Goal: Task Accomplishment & Management: Use online tool/utility

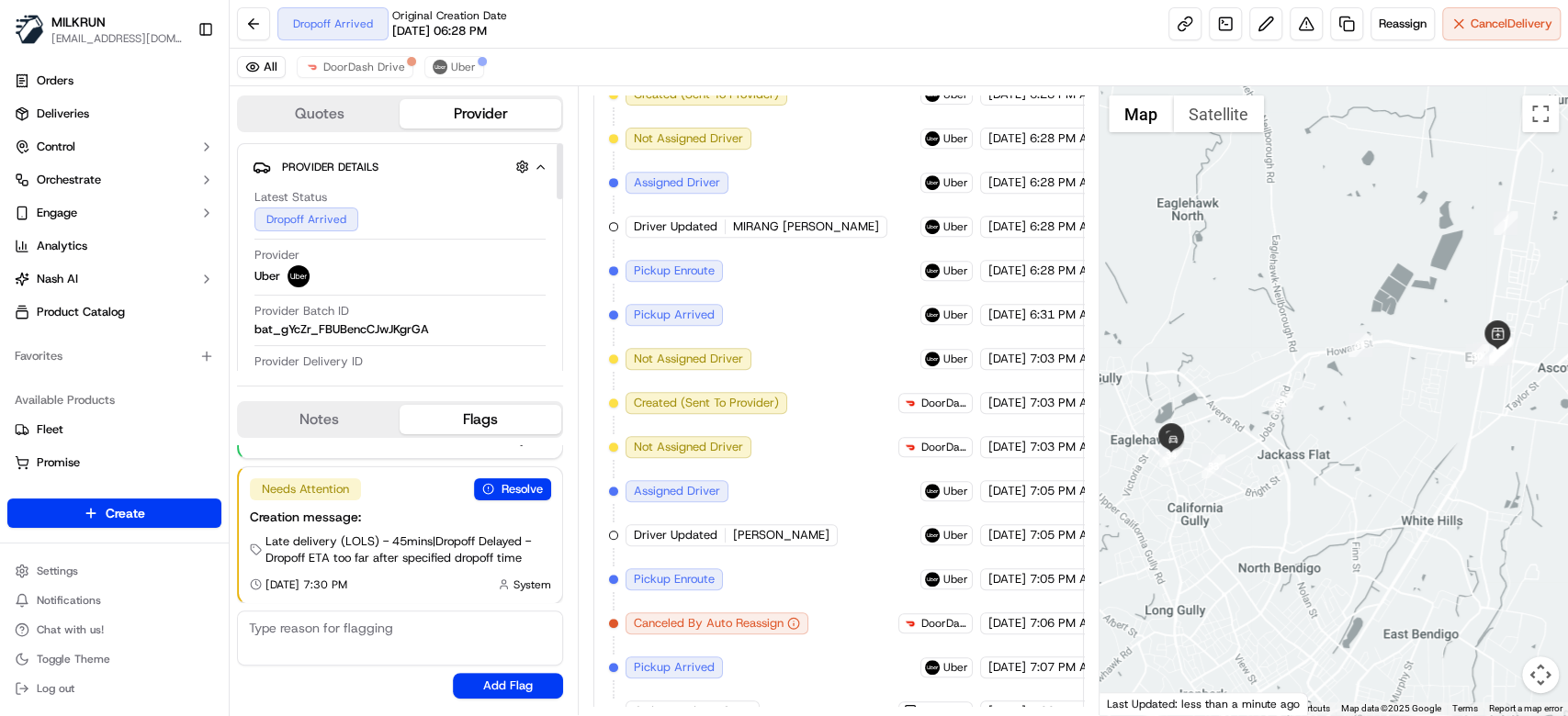
scroll to position [753, 0]
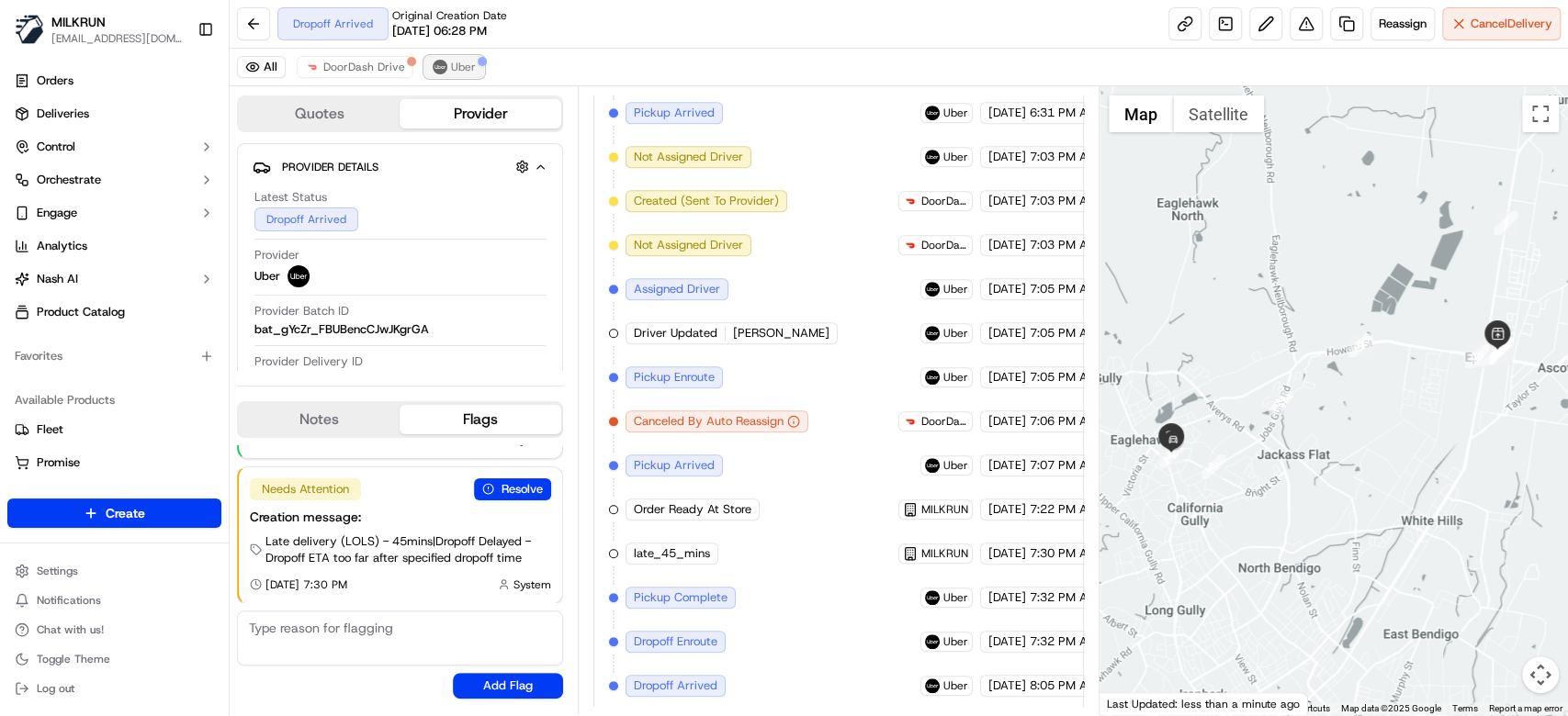
click at [452, 68] on span "Uber" at bounding box center [464, 66] width 25 height 14
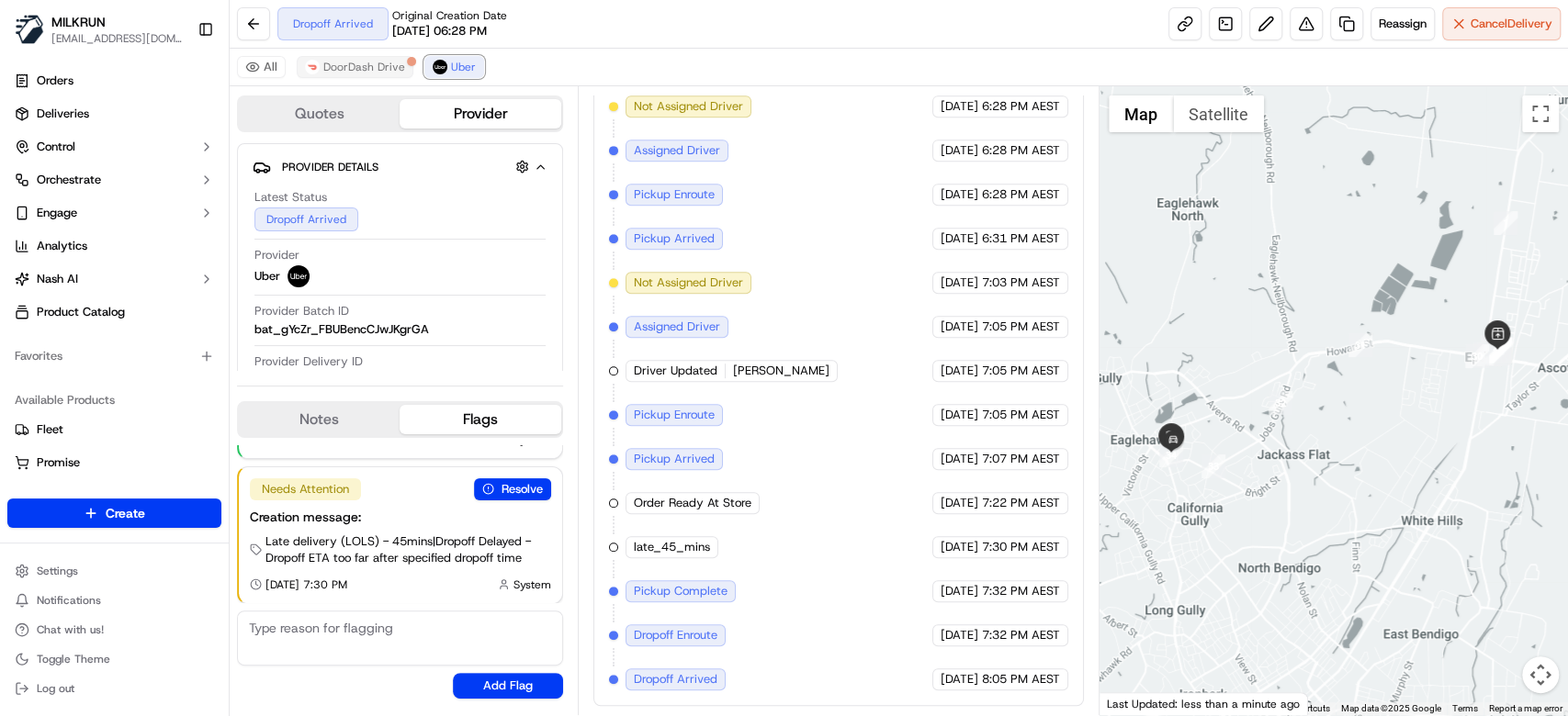
scroll to position [622, 0]
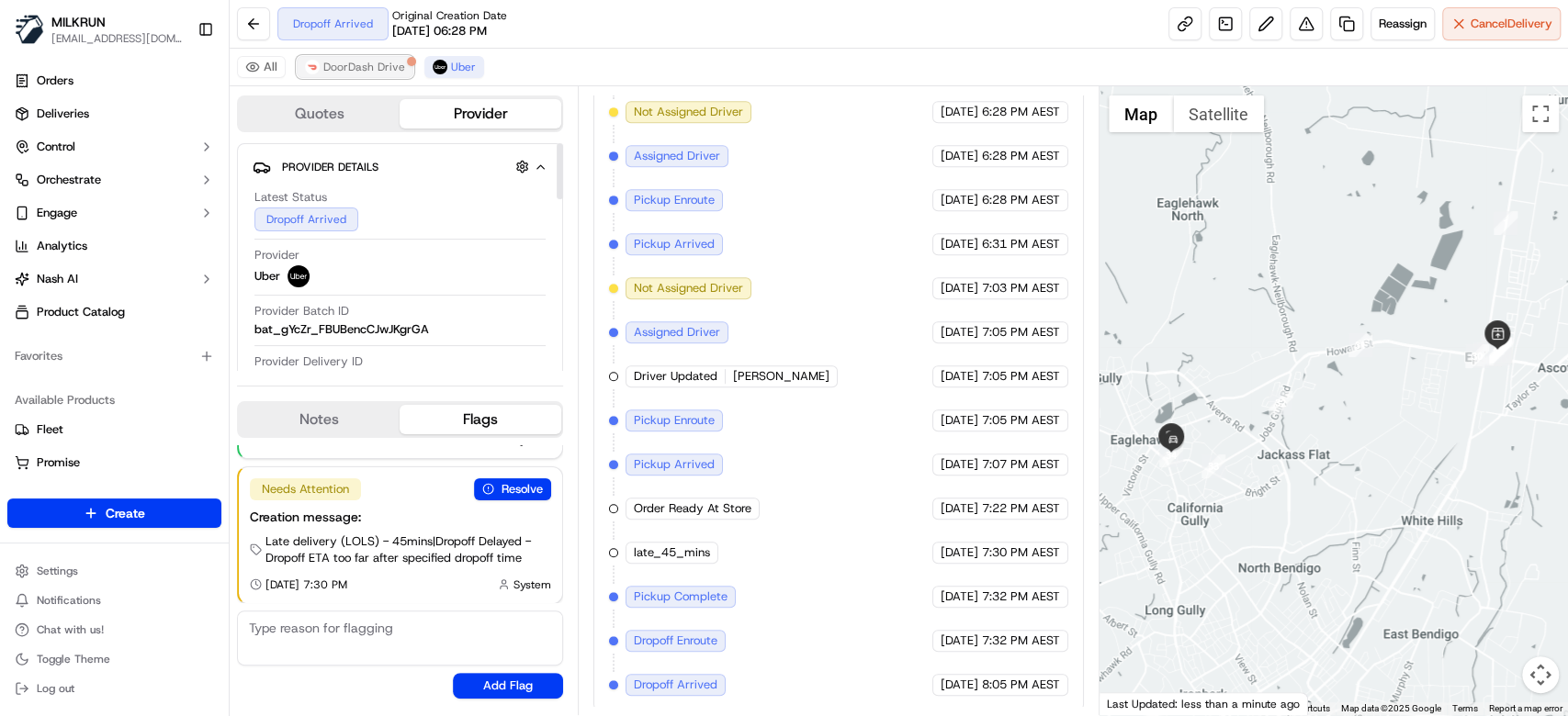
click at [355, 69] on span "DoorDash Drive" at bounding box center [364, 66] width 82 height 14
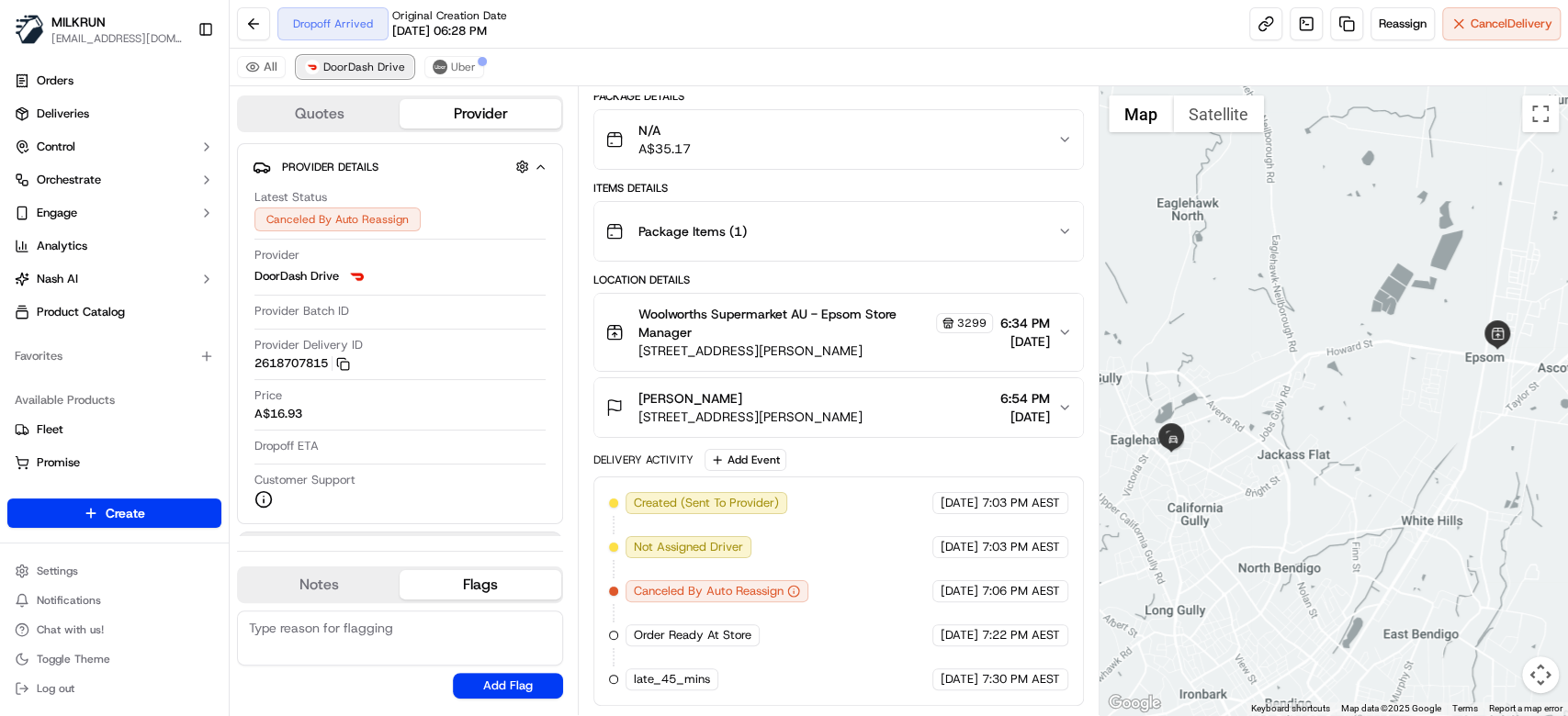
scroll to position [139, 0]
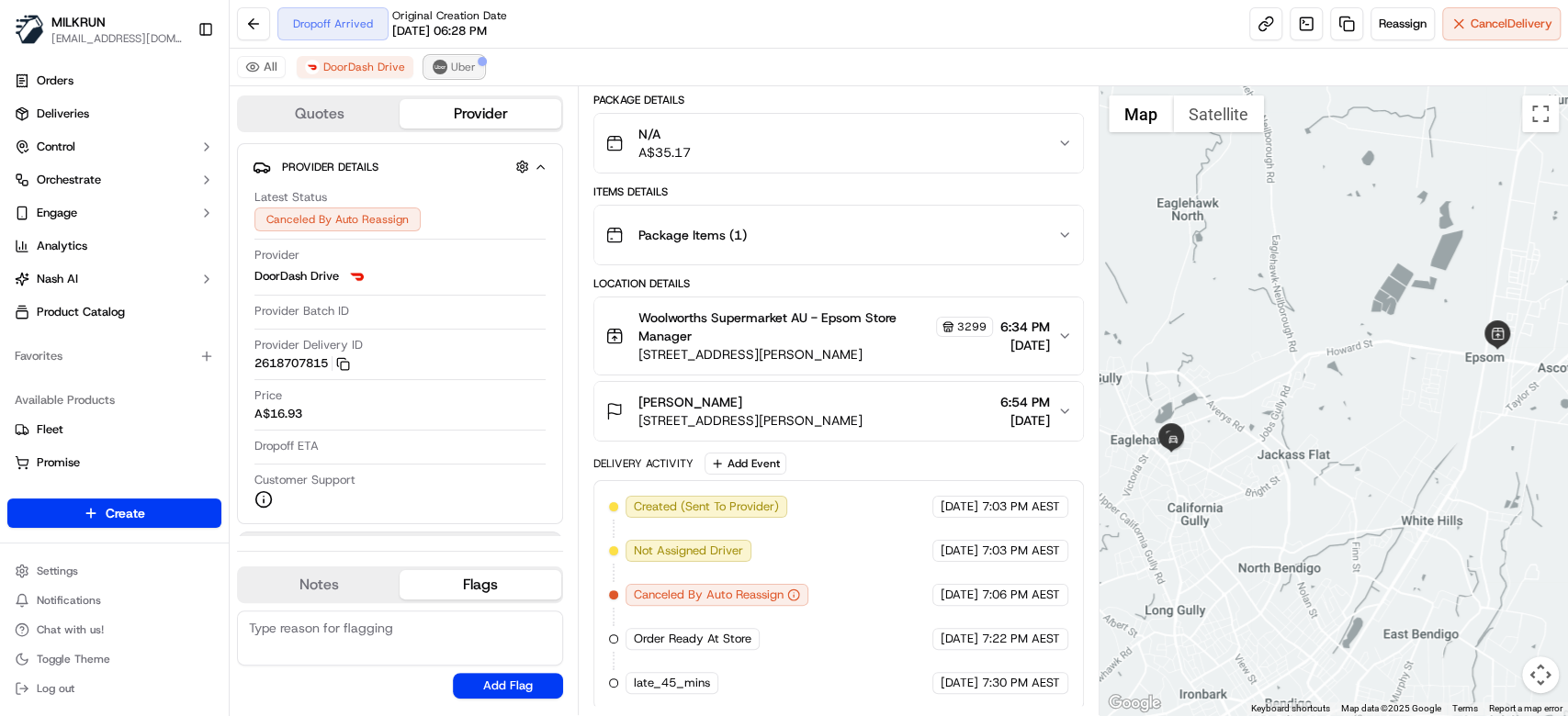
click at [466, 69] on span "Uber" at bounding box center [464, 66] width 25 height 14
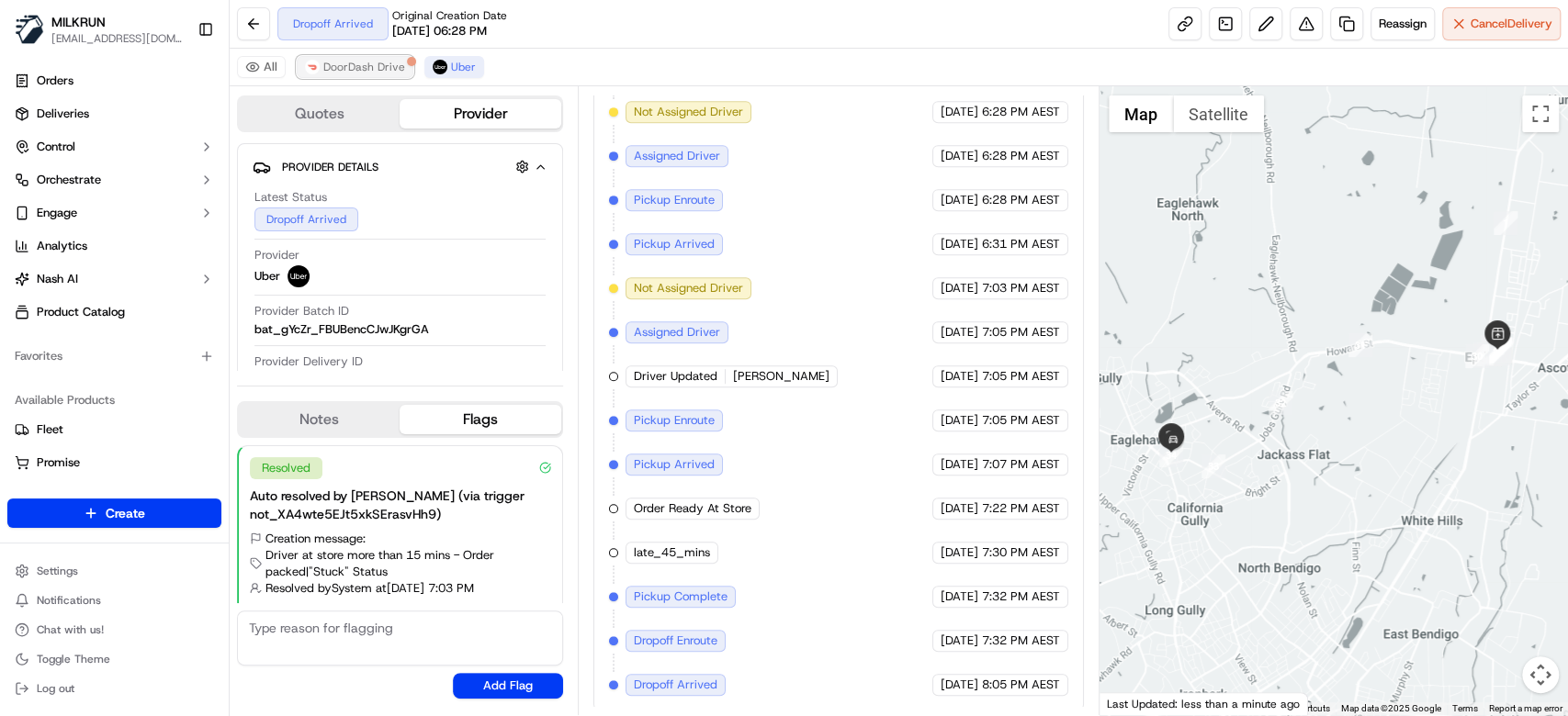
click at [353, 61] on span "DoorDash Drive" at bounding box center [364, 66] width 82 height 14
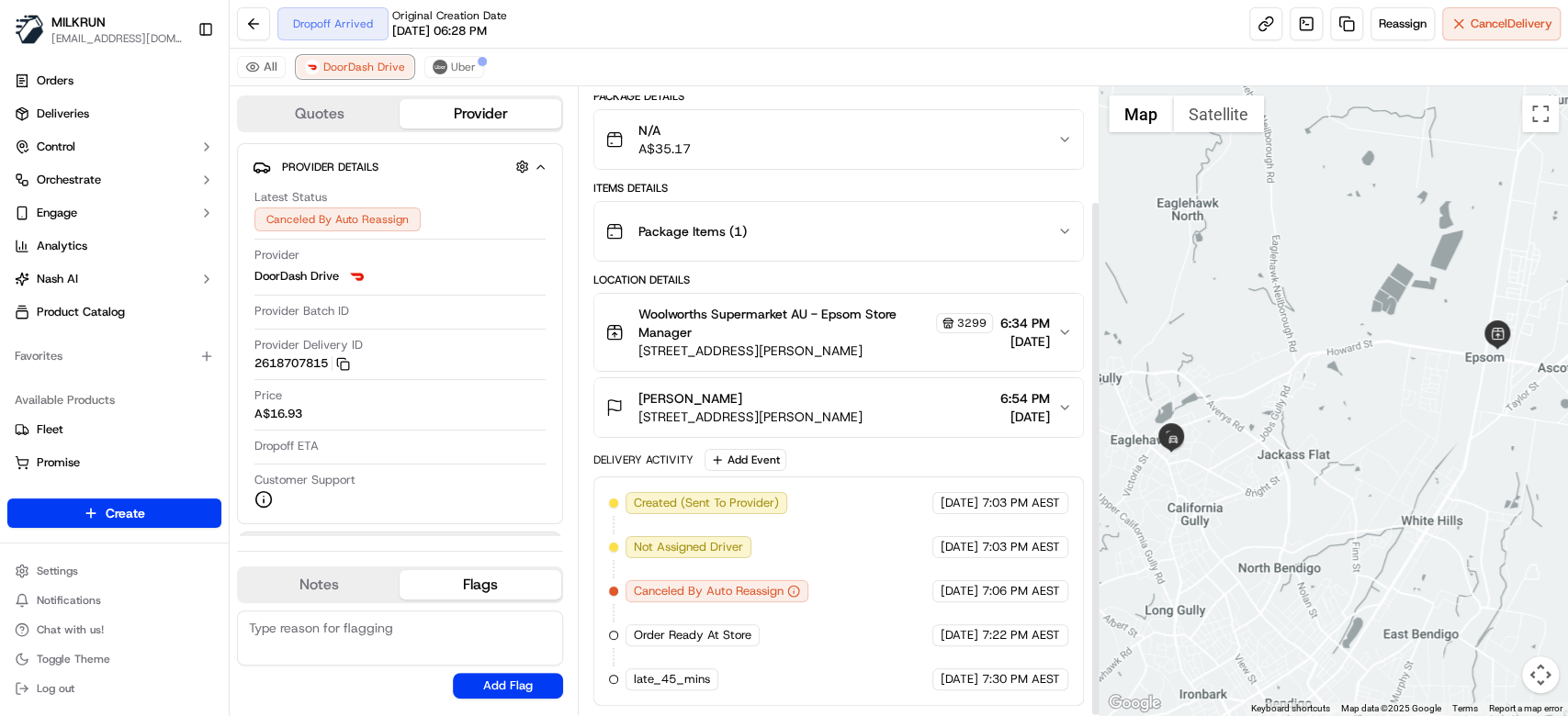
scroll to position [139, 0]
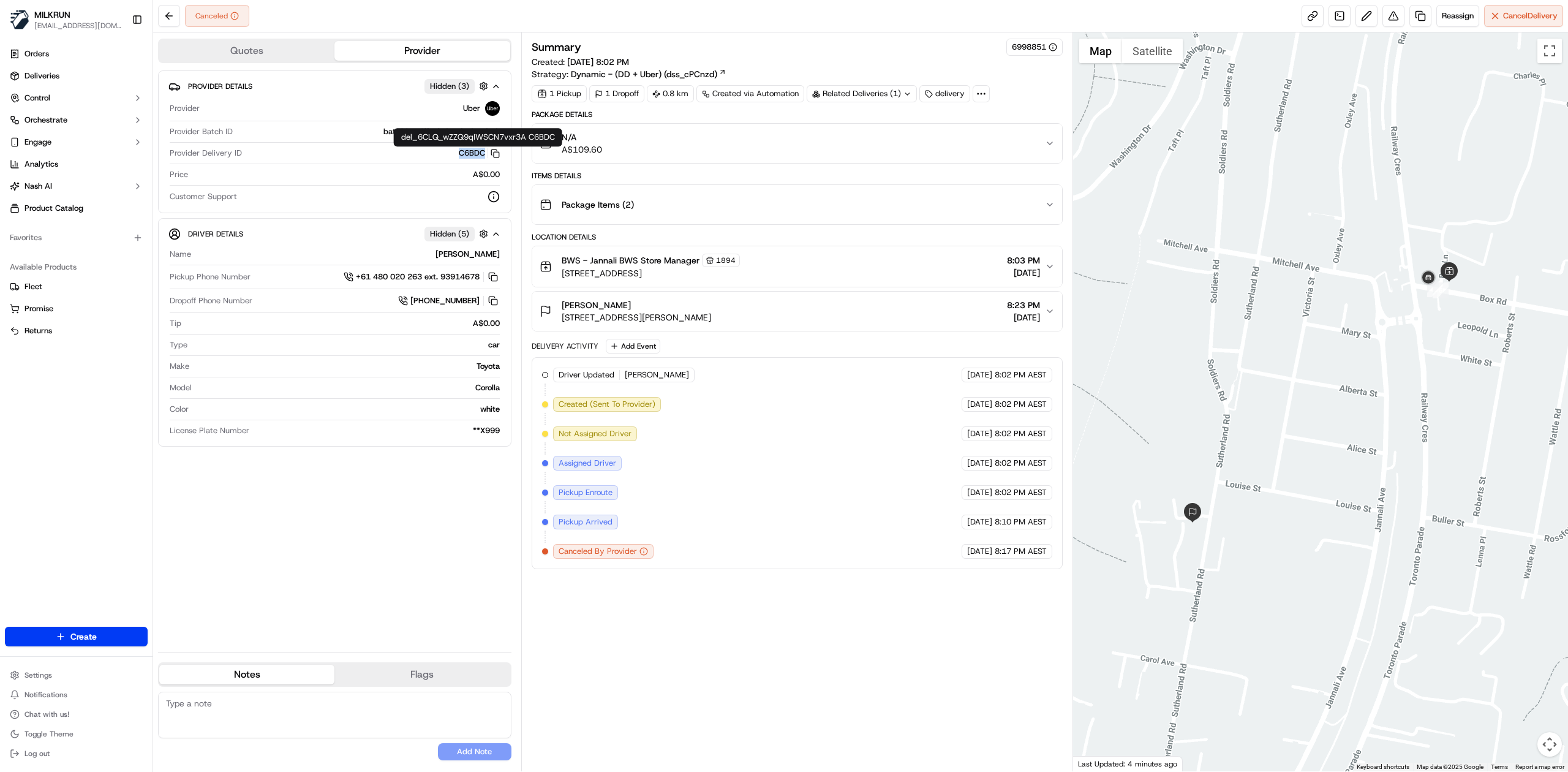
drag, startPoint x: 451, startPoint y: 155, endPoint x: 484, endPoint y: 157, distance: 33.1
click at [484, 157] on div "C6BDC Copy del_6CLQ_wZZQ9qIWSCN7vxr3A C6BDC" at bounding box center [373, 153] width 253 height 11
copy button "C6BDC"
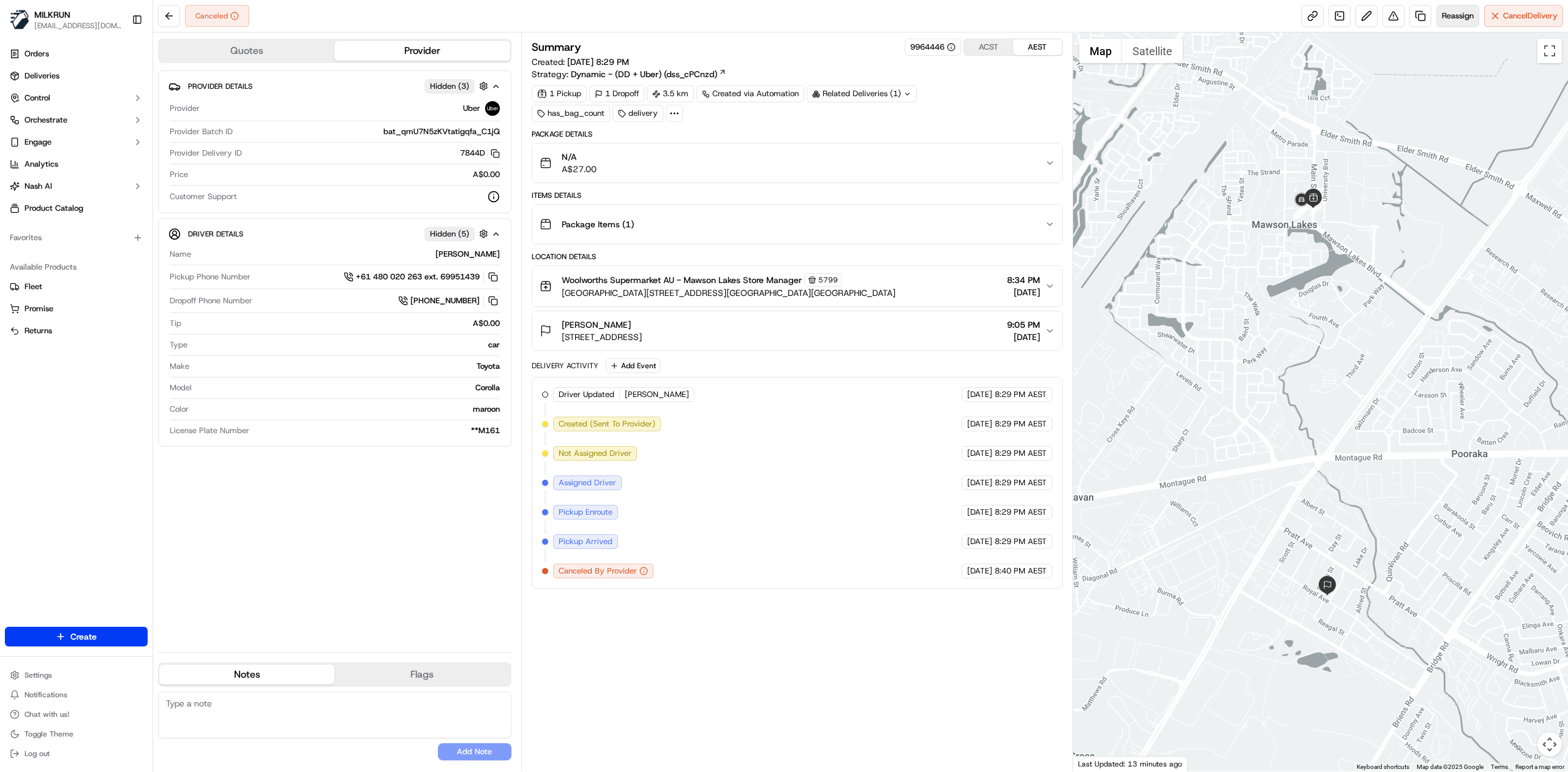
click at [1045, 18] on span "Reassign" at bounding box center [1458, 15] width 32 height 11
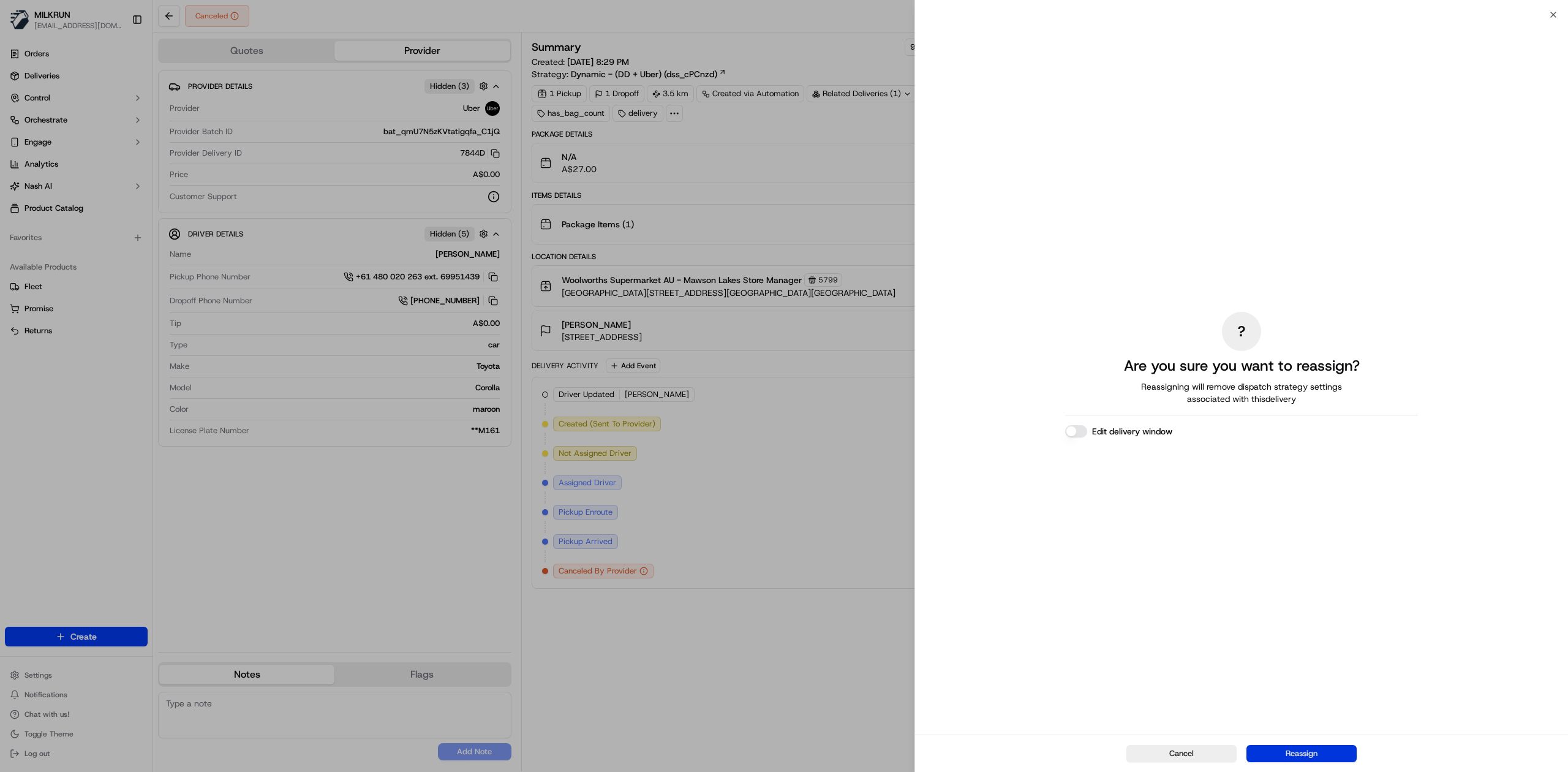
click at [1045, 477] on button "Reassign" at bounding box center [1301, 753] width 110 height 17
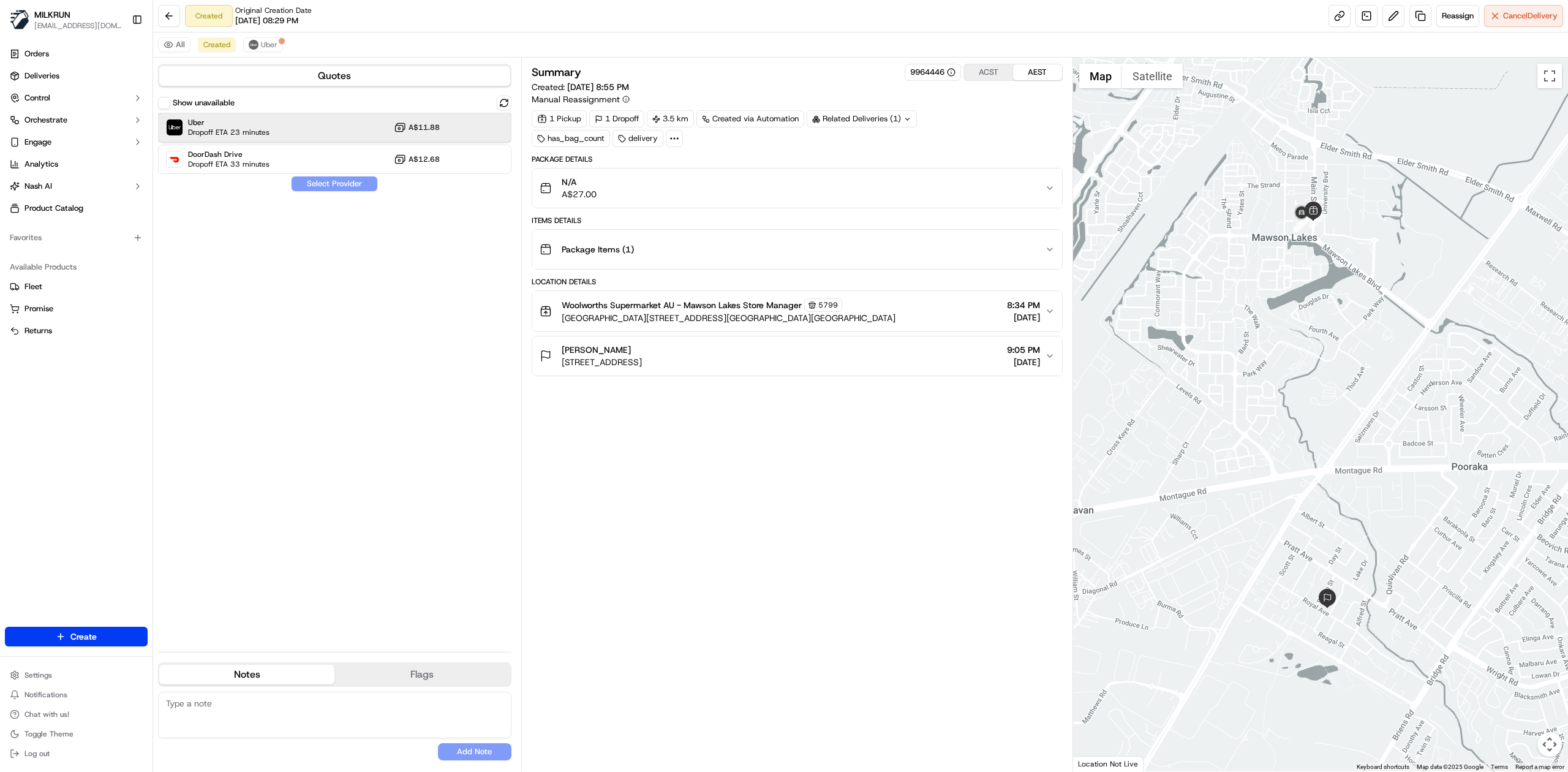
click at [286, 130] on div "Uber Dropoff ETA 23 minutes A$11.88" at bounding box center [335, 127] width 354 height 30
click at [334, 179] on button "Assign Provider" at bounding box center [334, 183] width 87 height 15
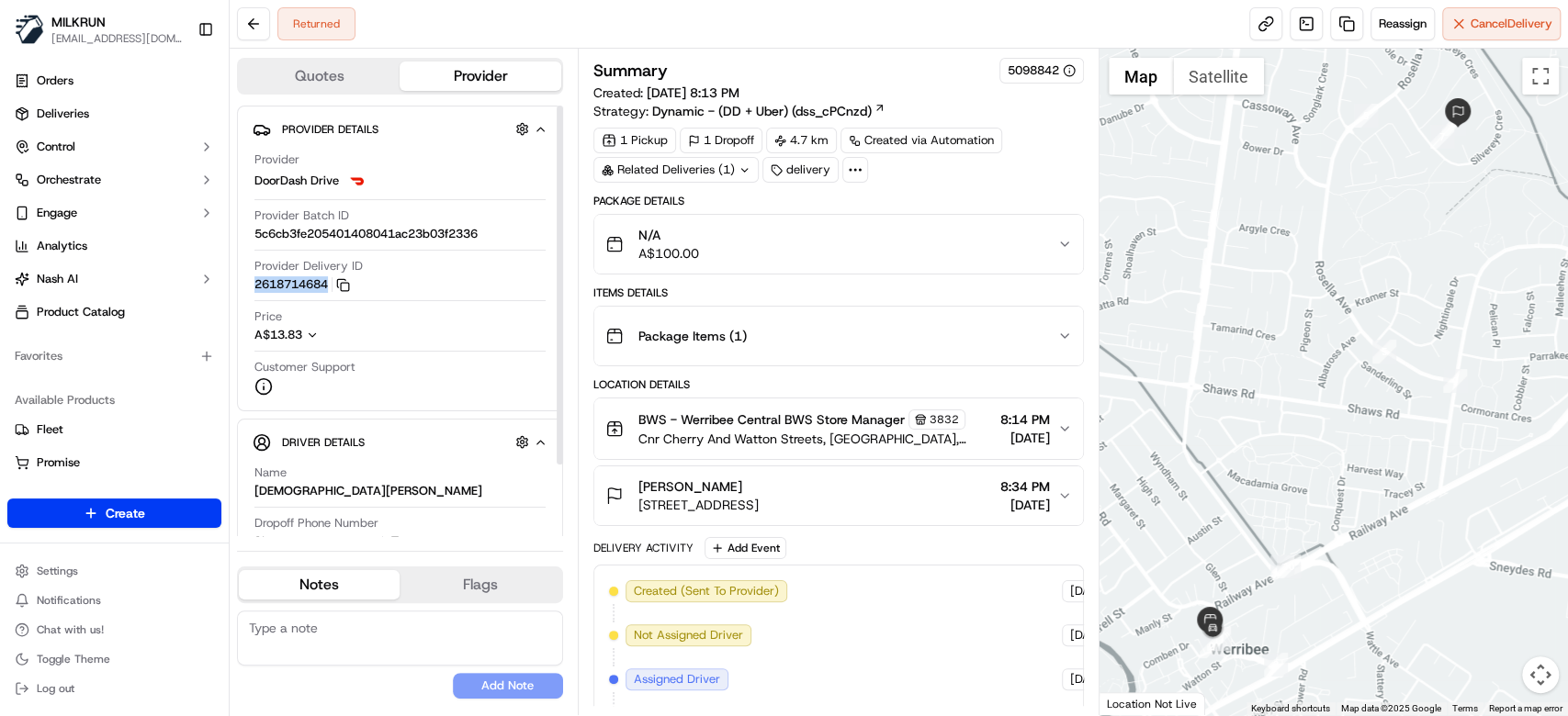
drag, startPoint x: 250, startPoint y: 282, endPoint x: 330, endPoint y: 283, distance: 80.0
click at [330, 283] on div "Provider Details Hidden ( 3 ) Provider DoorDash Drive Provider Batch ID 5c6cb3f…" at bounding box center [400, 258] width 326 height 305
copy button "2618714684"
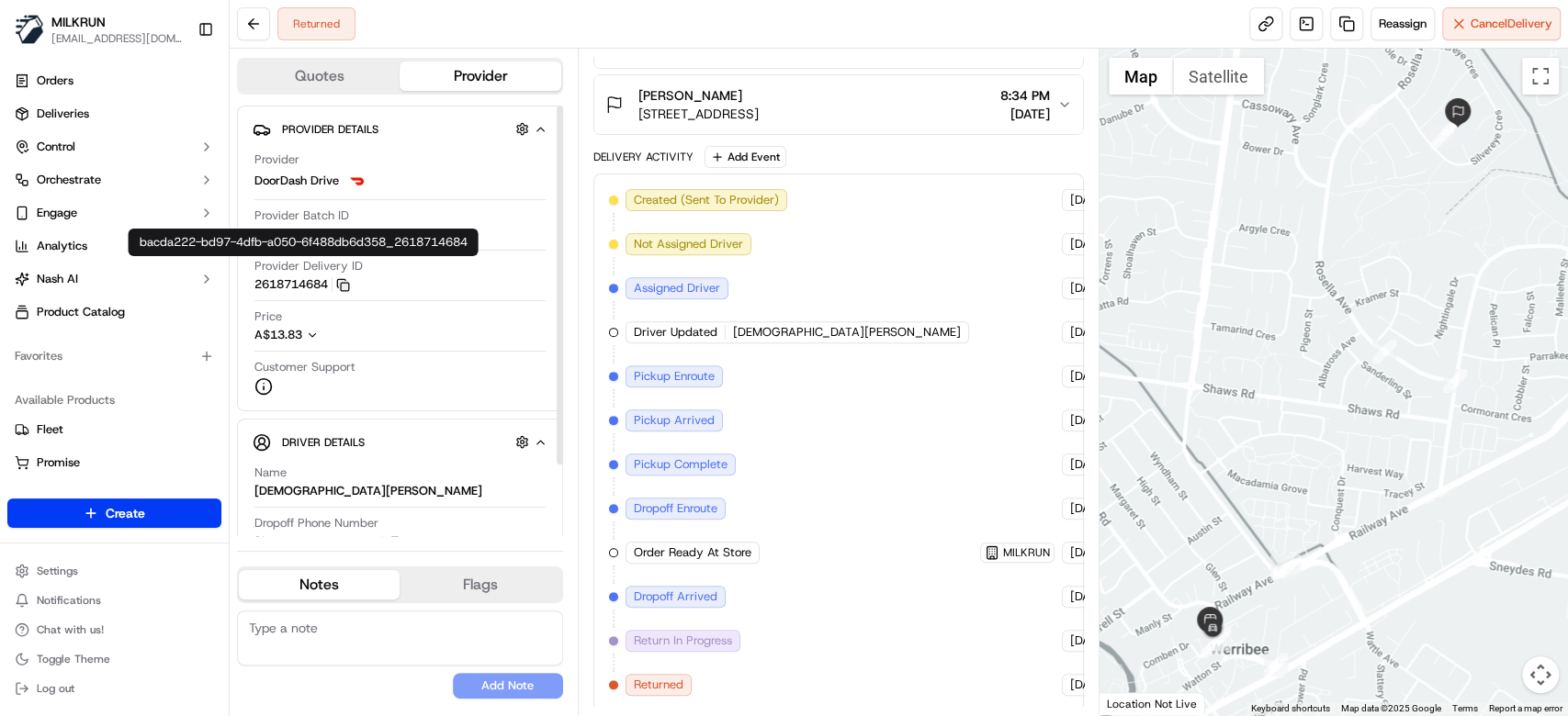
click at [346, 287] on icon "button" at bounding box center [343, 285] width 14 height 13
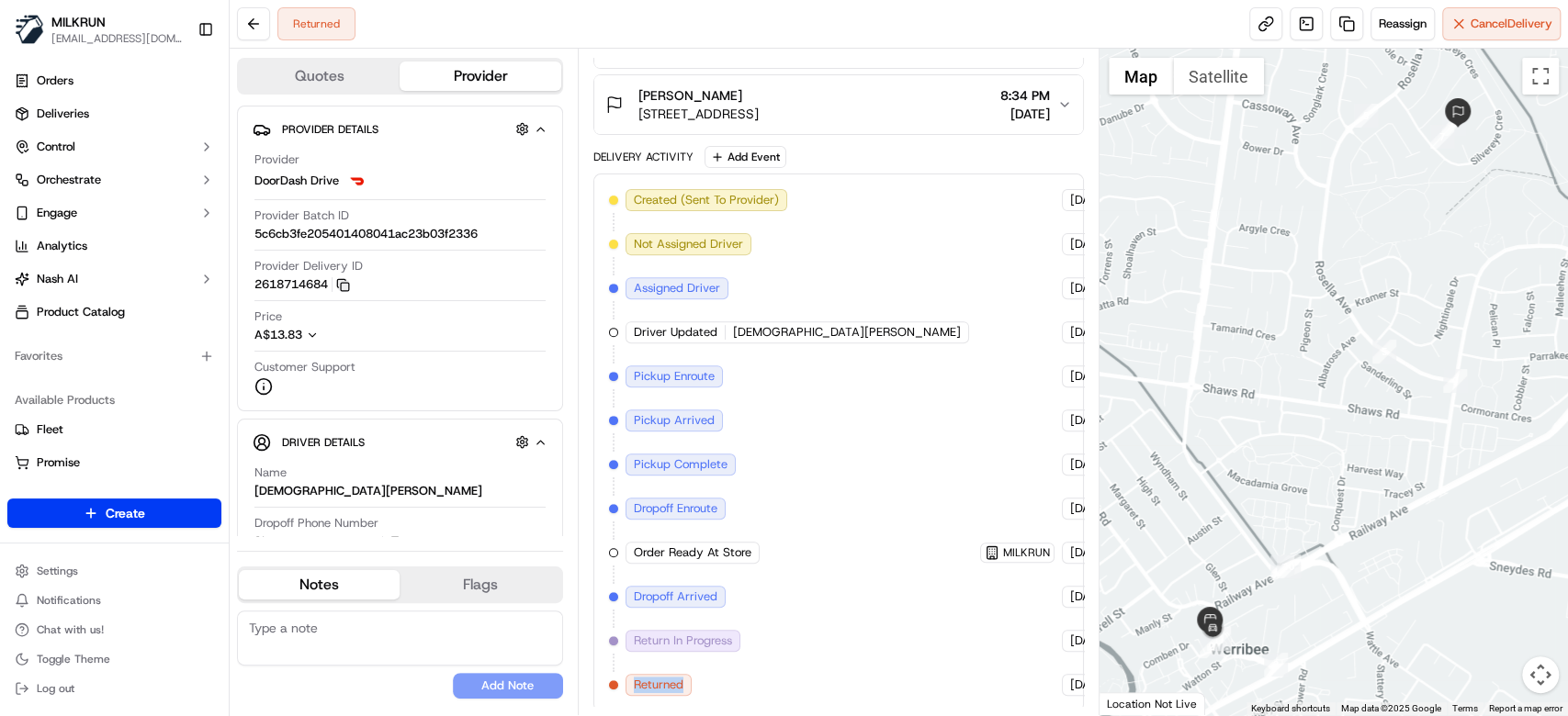
drag, startPoint x: 635, startPoint y: 679, endPoint x: 693, endPoint y: 683, distance: 58.1
click at [693, 683] on div "Returned" at bounding box center [661, 684] width 69 height 22
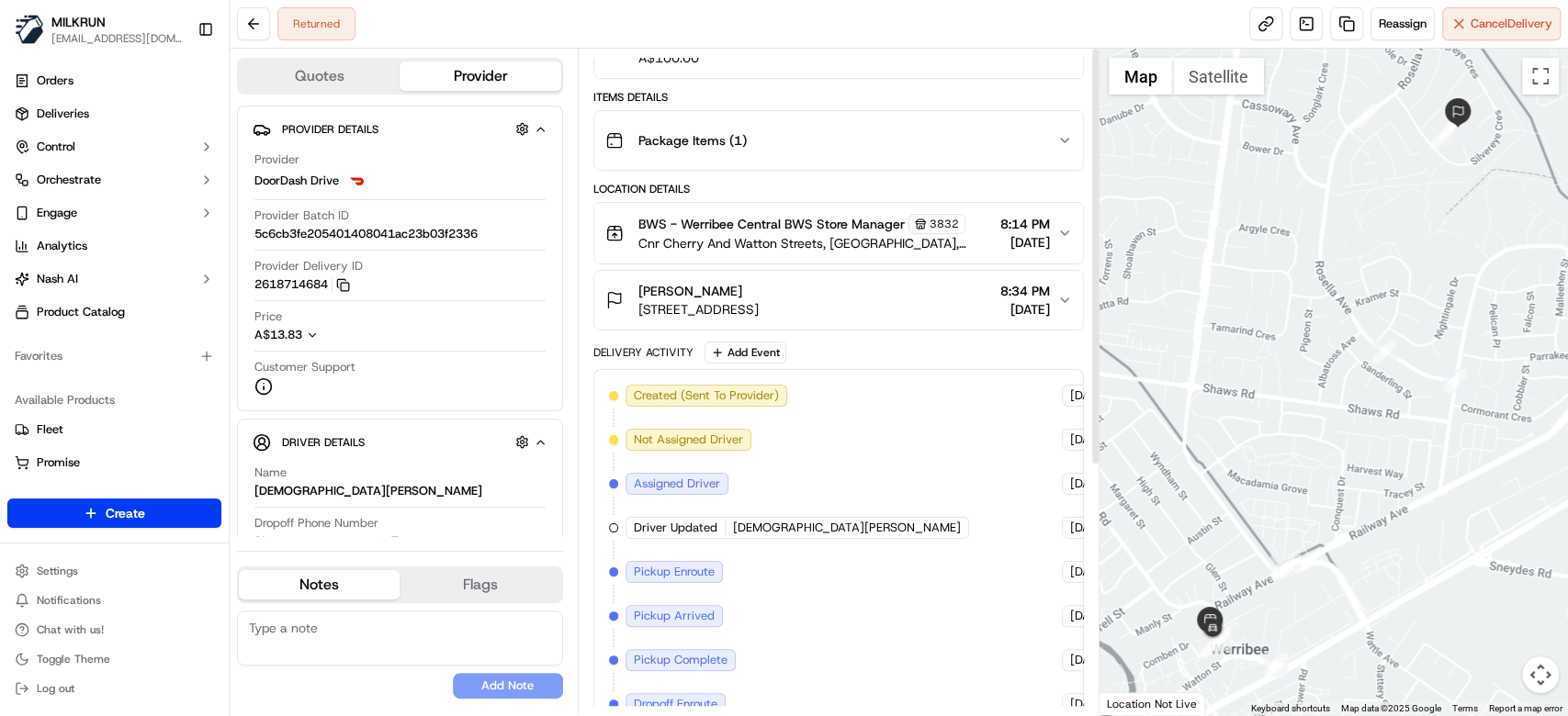
scroll to position [0, 0]
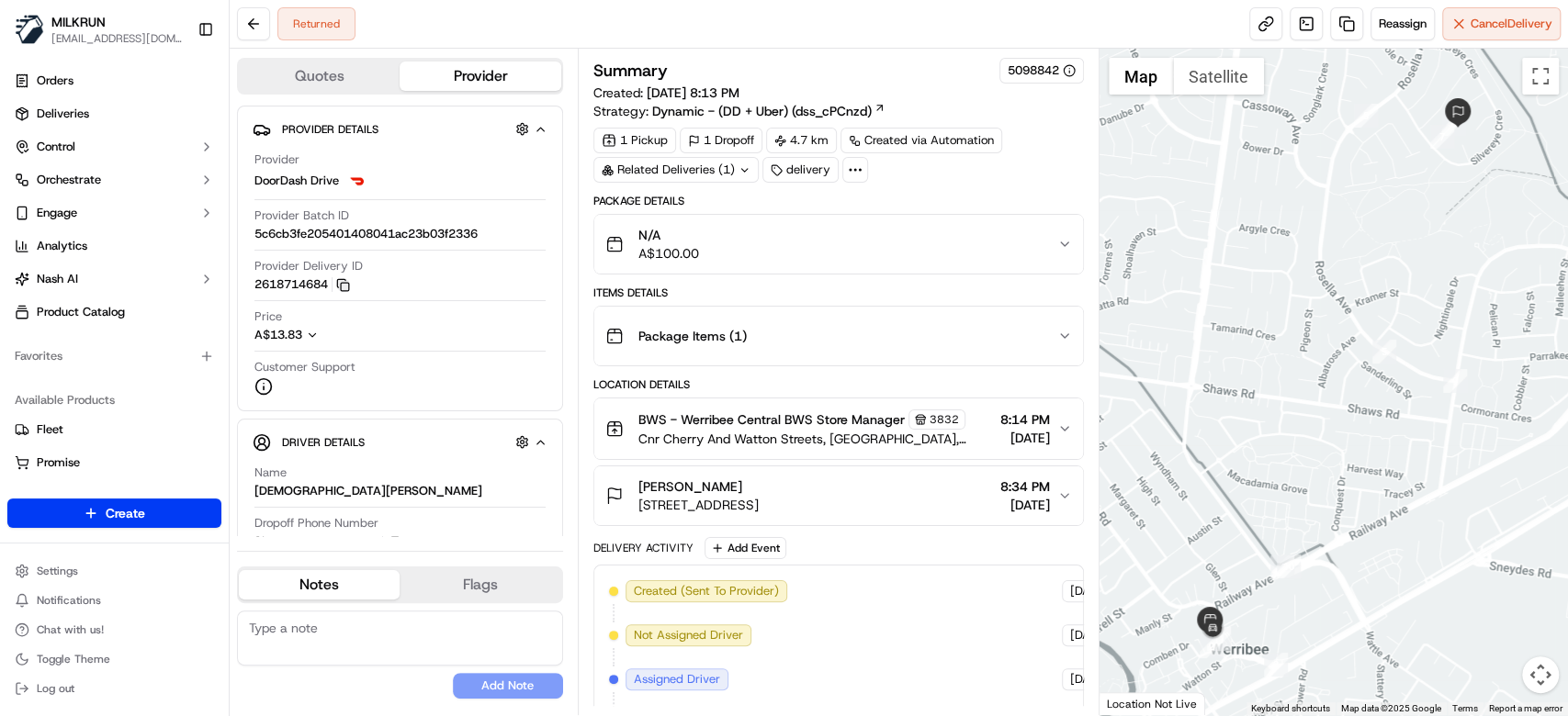
click at [846, 13] on div "Returned Reassign Cancel Delivery" at bounding box center [899, 24] width 1338 height 48
click at [242, 29] on button at bounding box center [254, 24] width 33 height 33
